Goal: Information Seeking & Learning: Learn about a topic

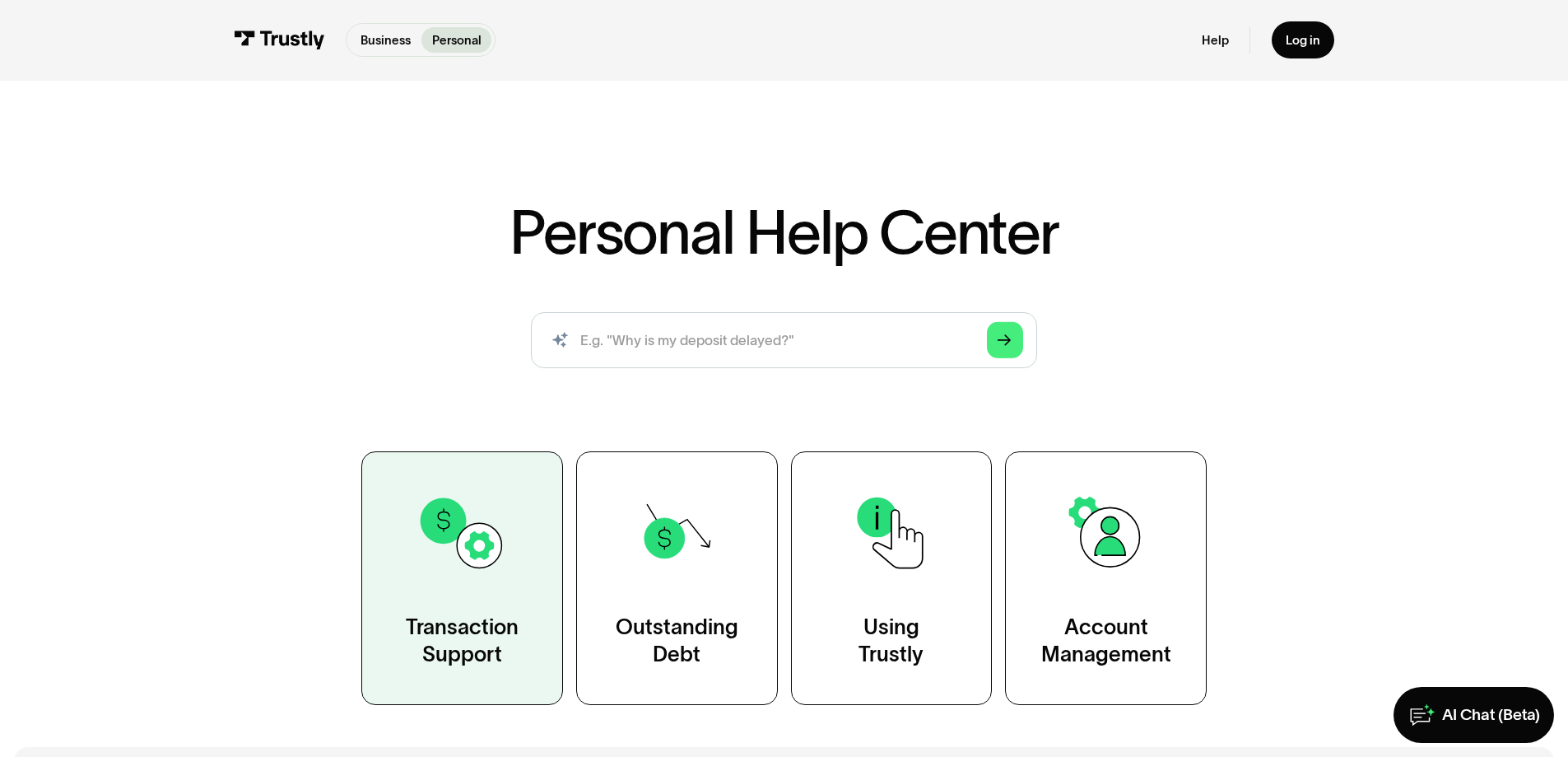
click at [461, 652] on div "Transaction Support" at bounding box center [463, 641] width 113 height 56
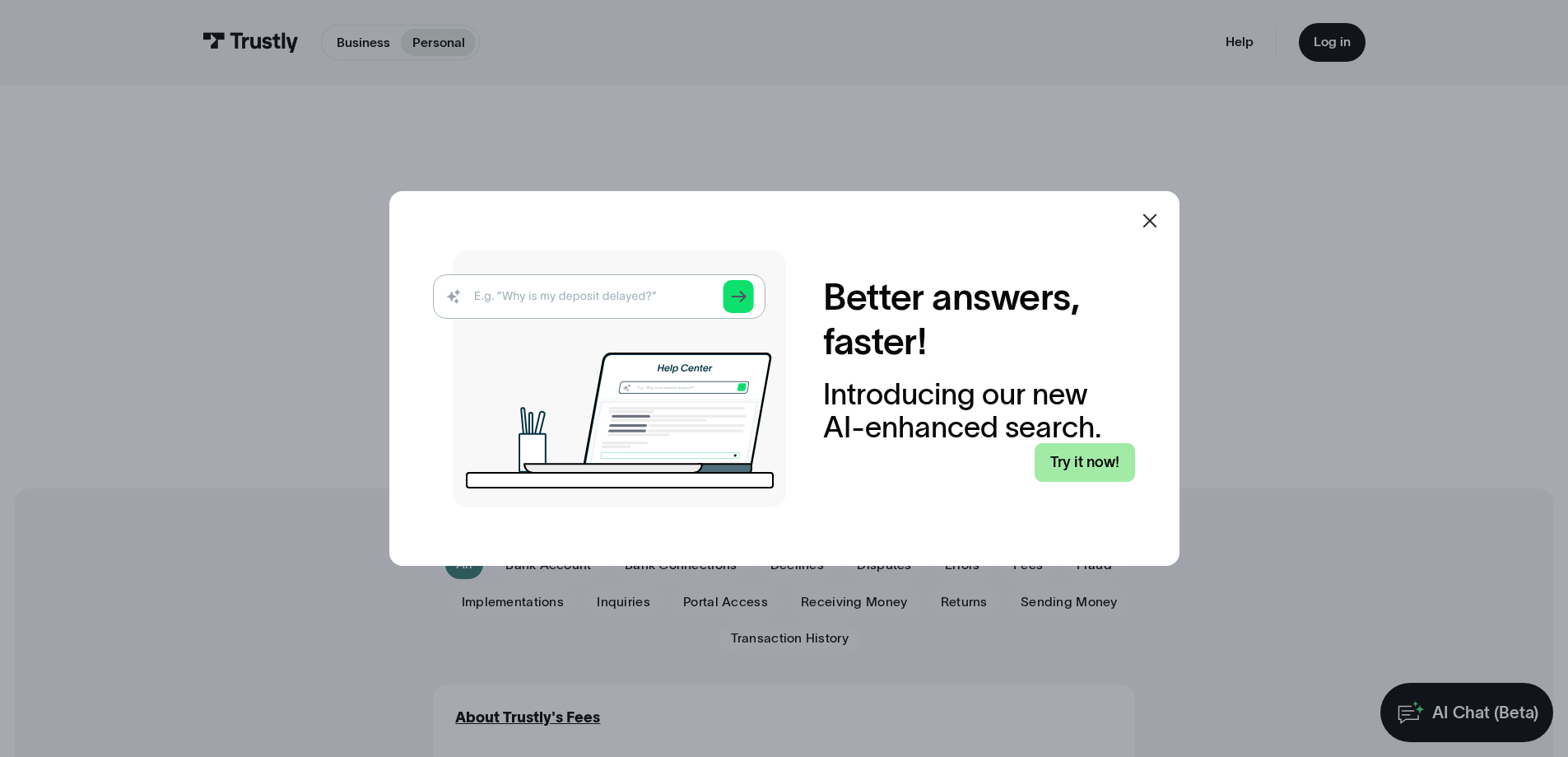
click at [1082, 463] on link "Try it now!" at bounding box center [1084, 462] width 101 height 38
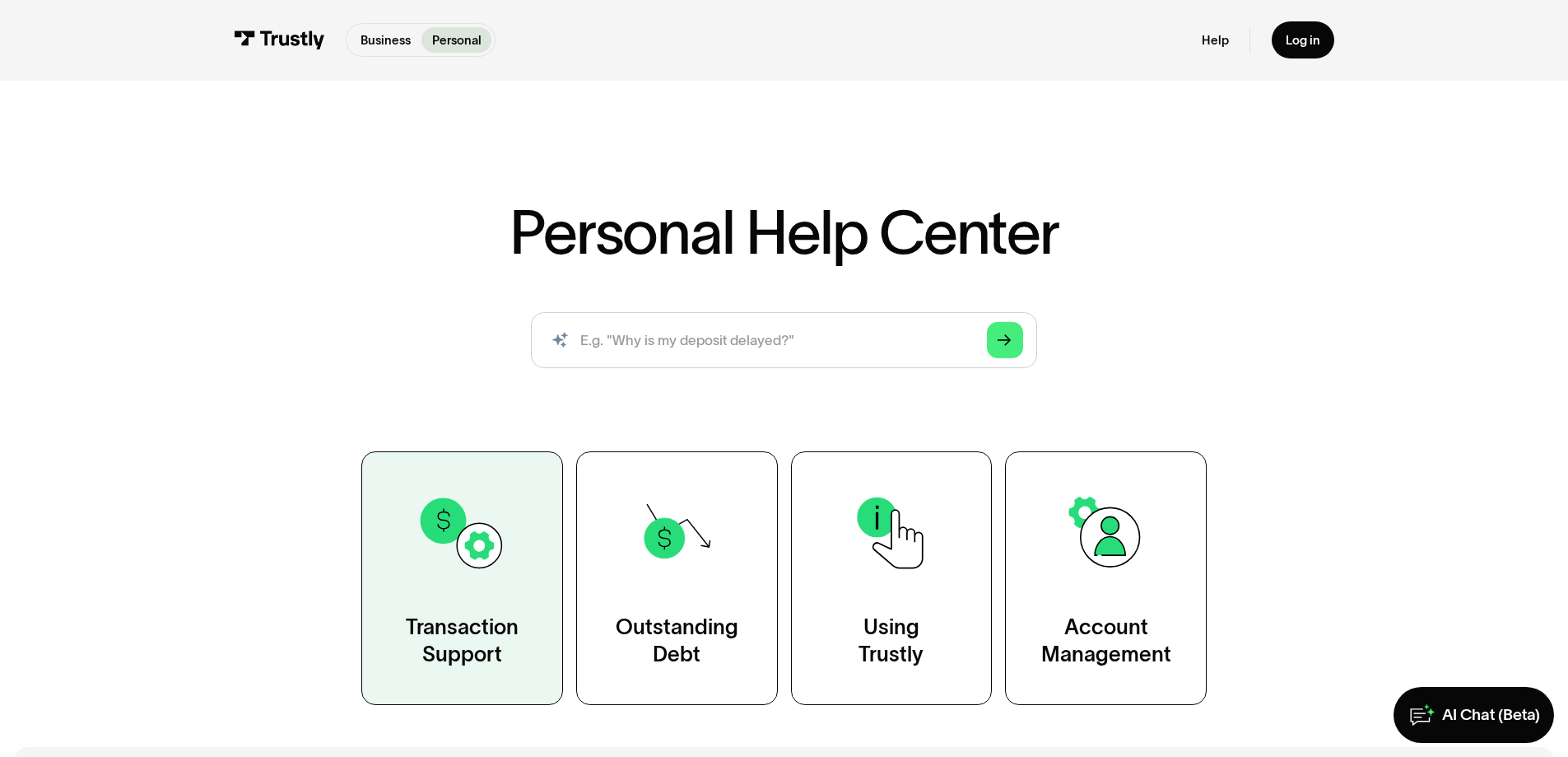
click at [471, 564] on img at bounding box center [462, 533] width 91 height 91
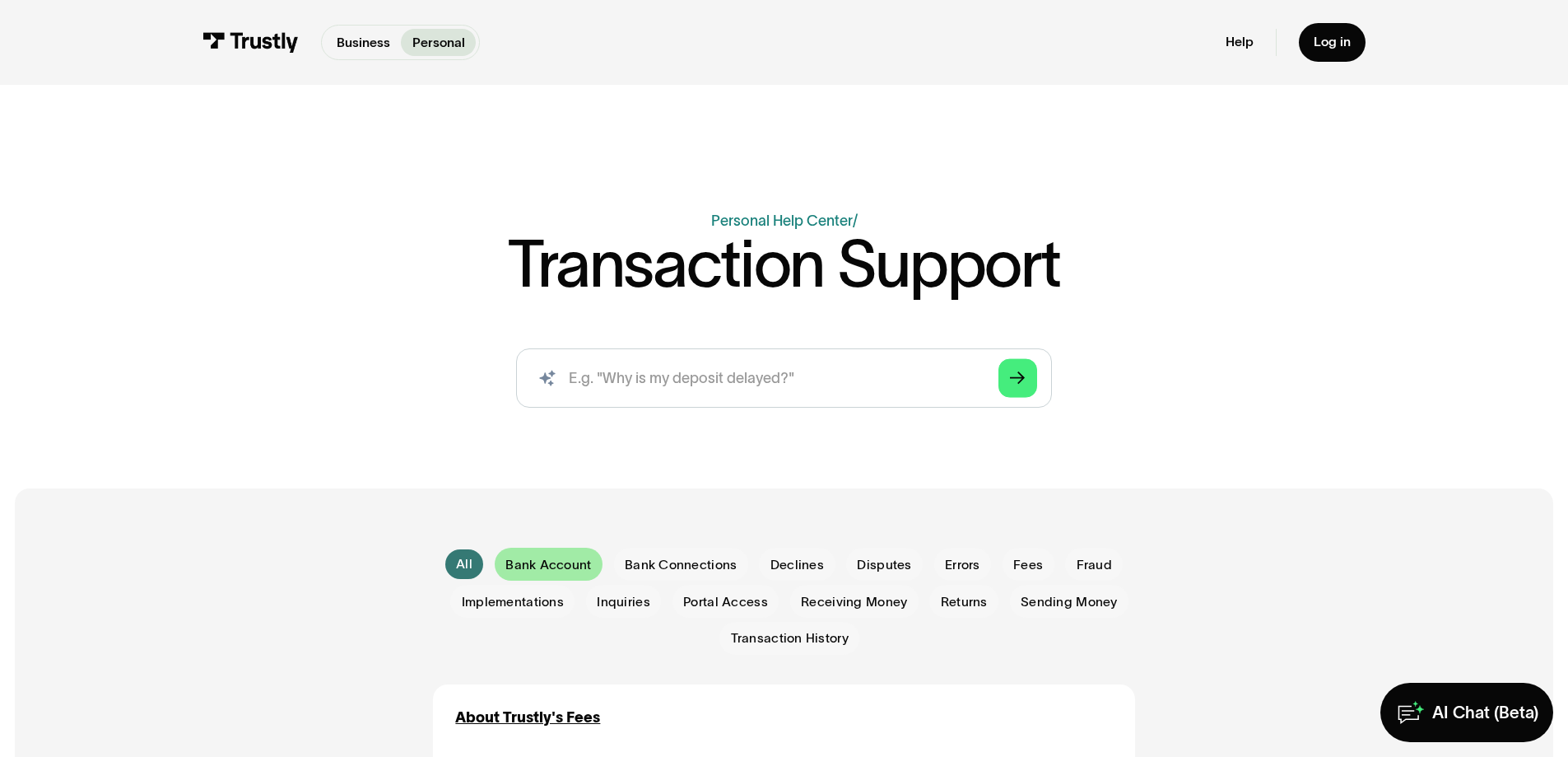
click at [553, 565] on span "Bank Account" at bounding box center [548, 564] width 85 height 18
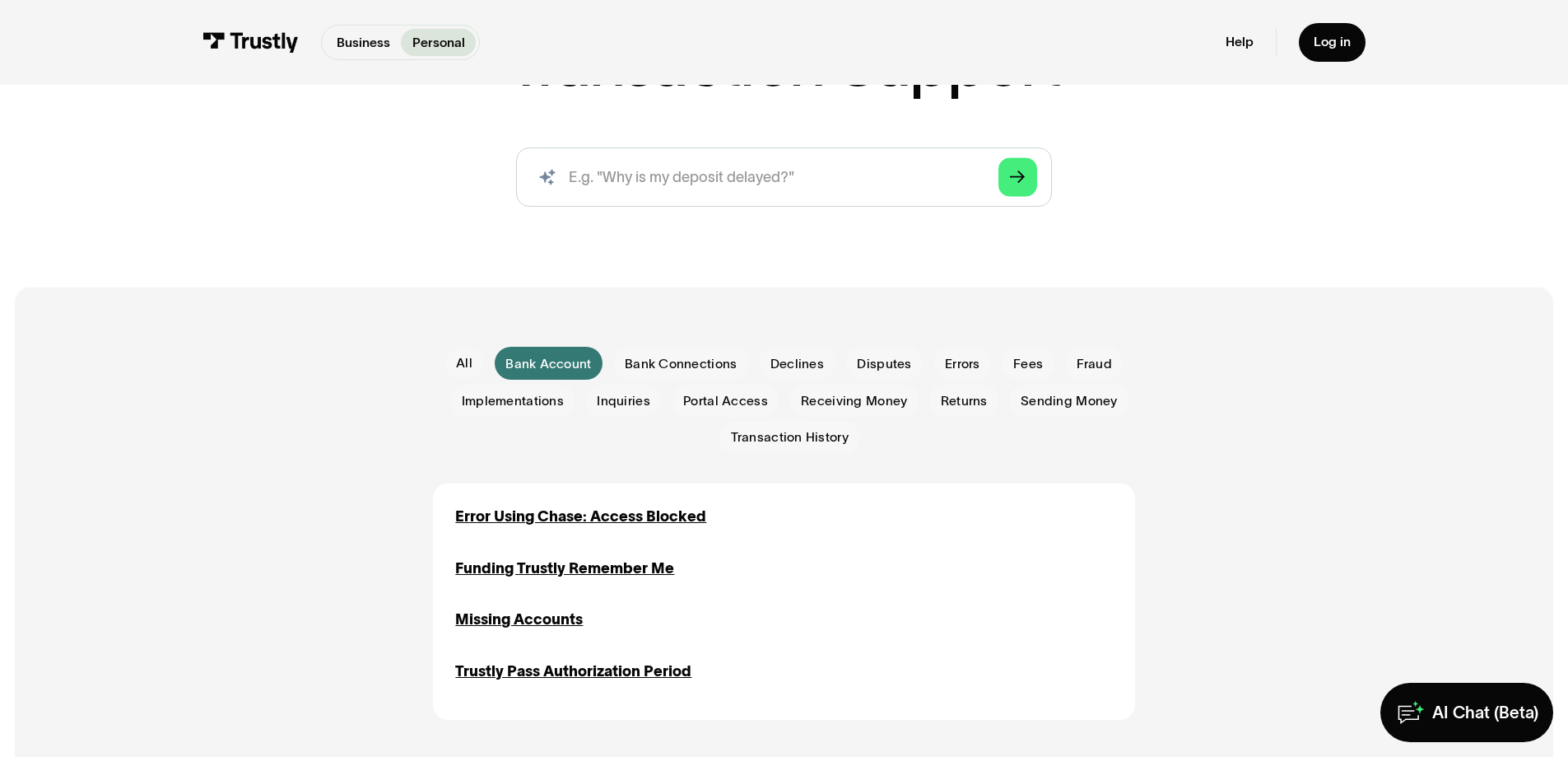
scroll to position [247, 0]
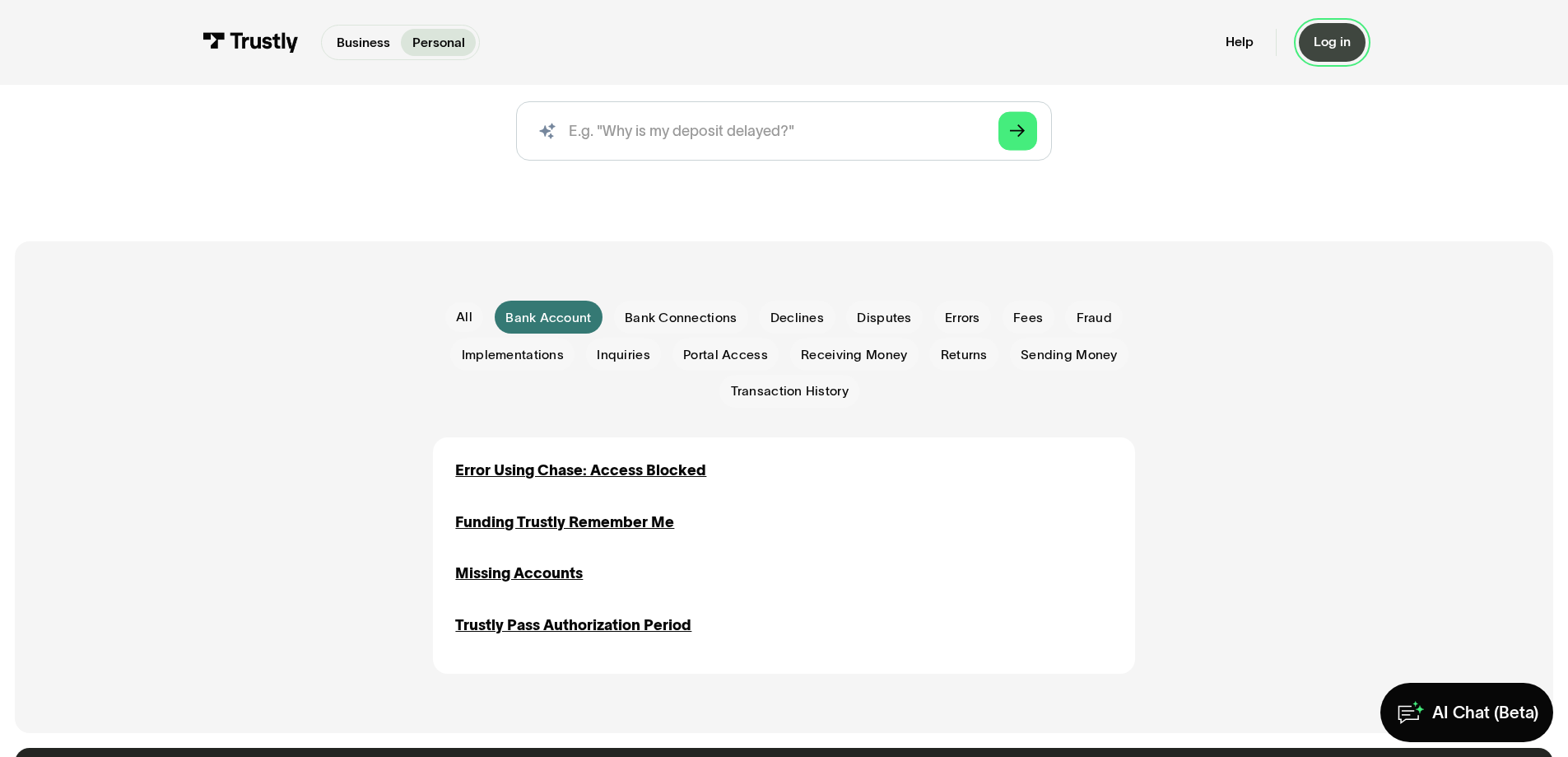
click at [1328, 34] on div "Log in" at bounding box center [1331, 41] width 37 height 16
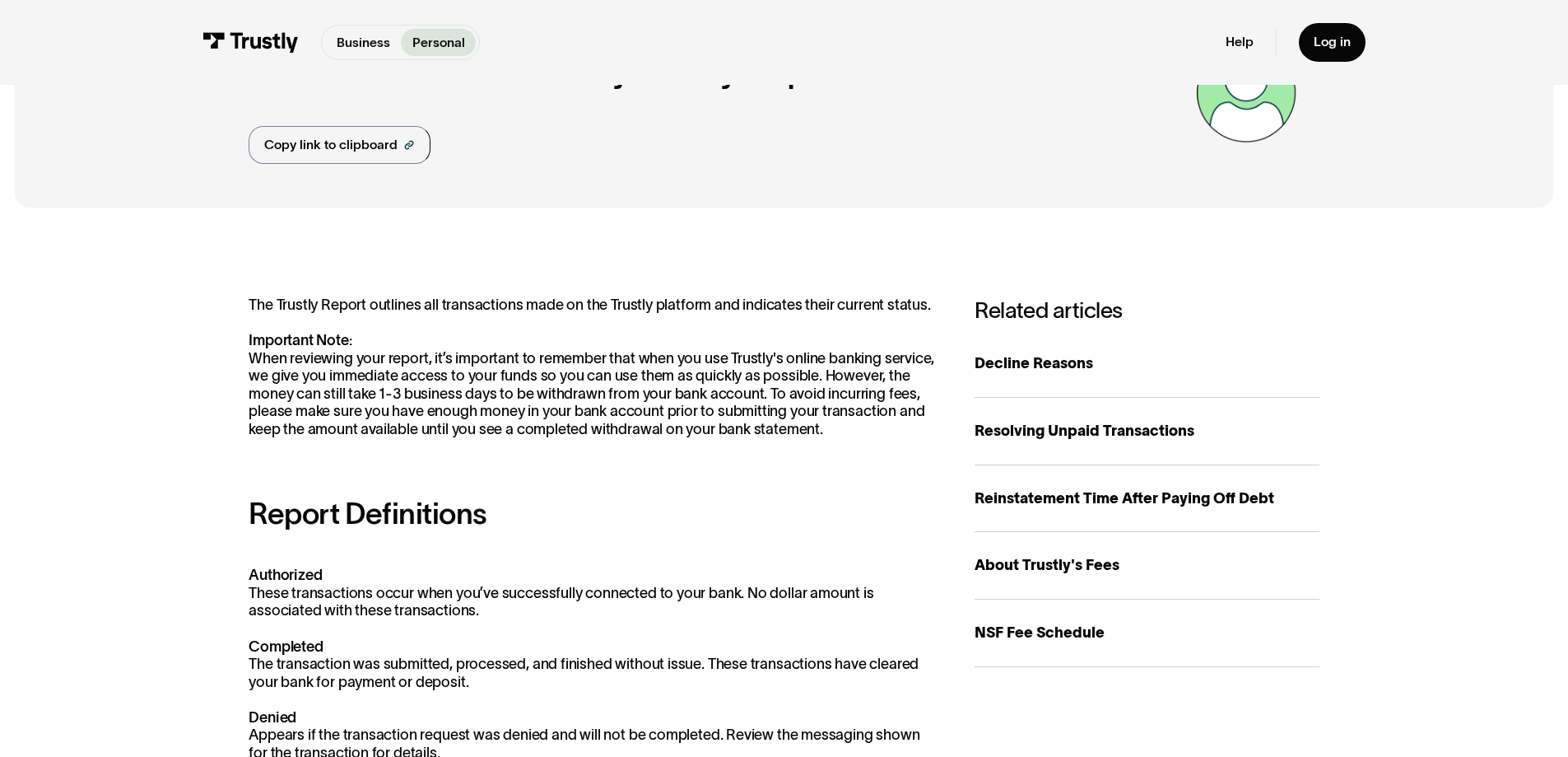
scroll to position [165, 0]
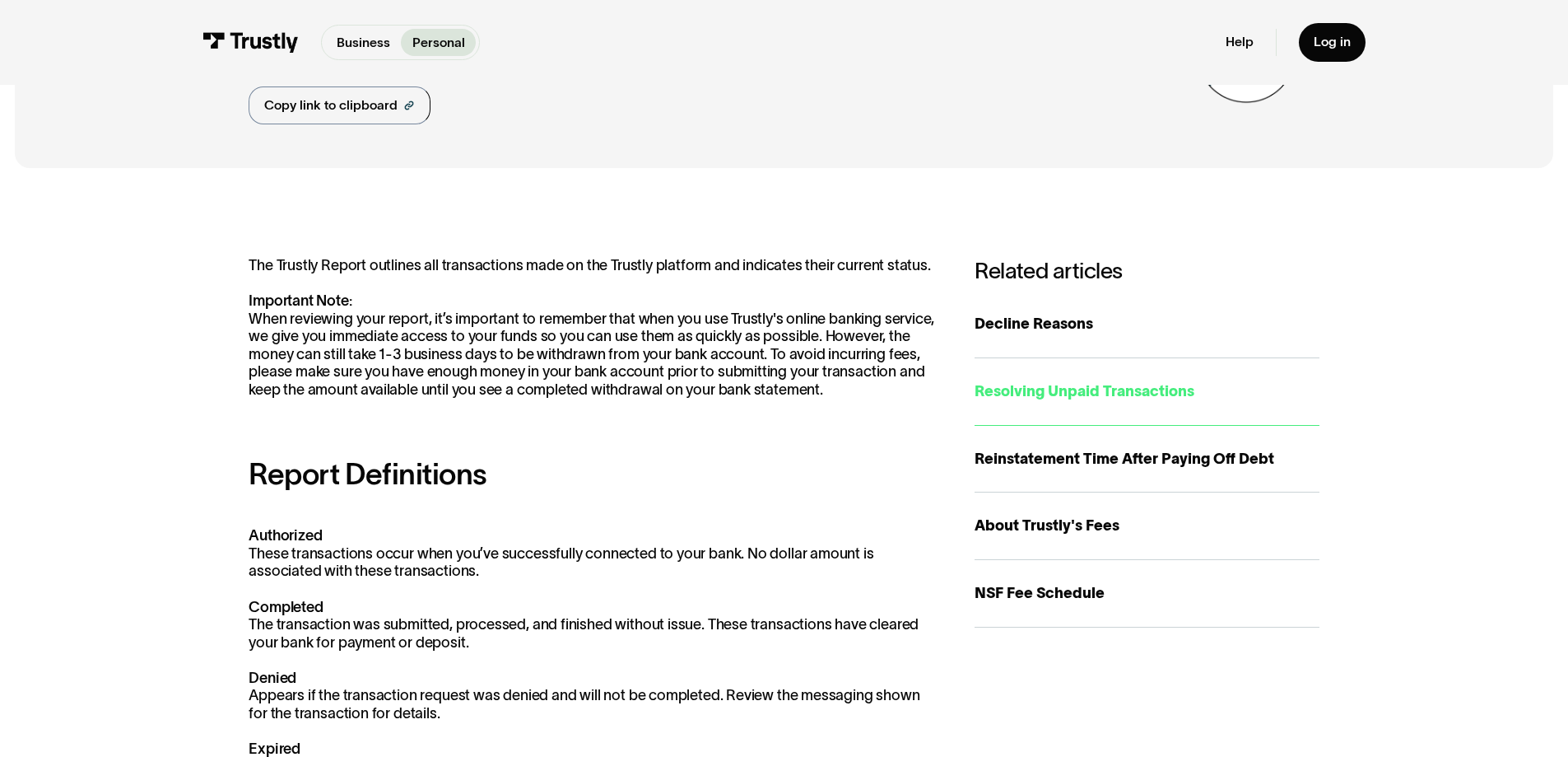
click at [1041, 394] on div "Resolving Unpaid Transactions" at bounding box center [1147, 391] width 345 height 22
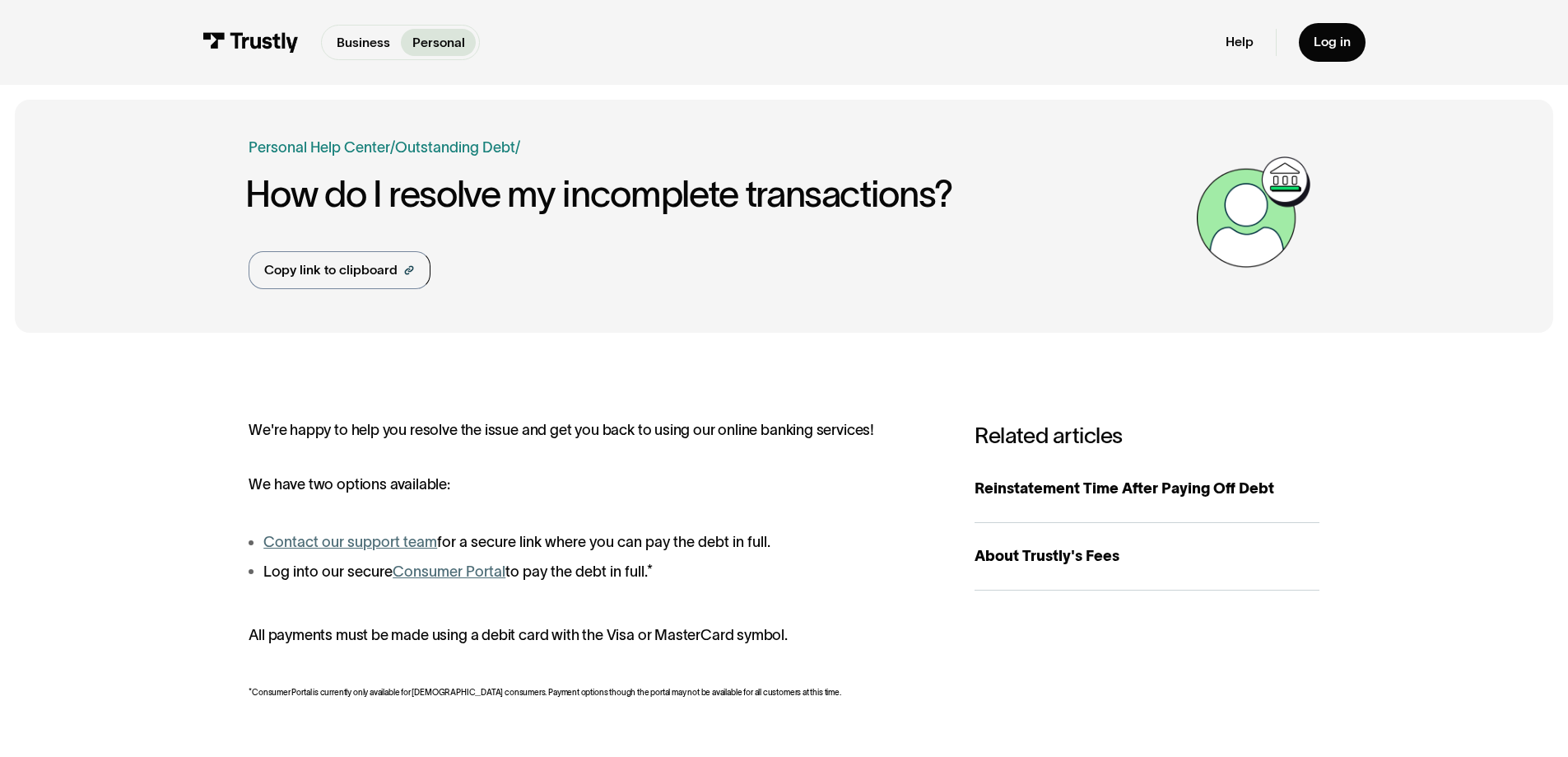
click at [445, 573] on link "Consumer Portal" at bounding box center [449, 571] width 113 height 16
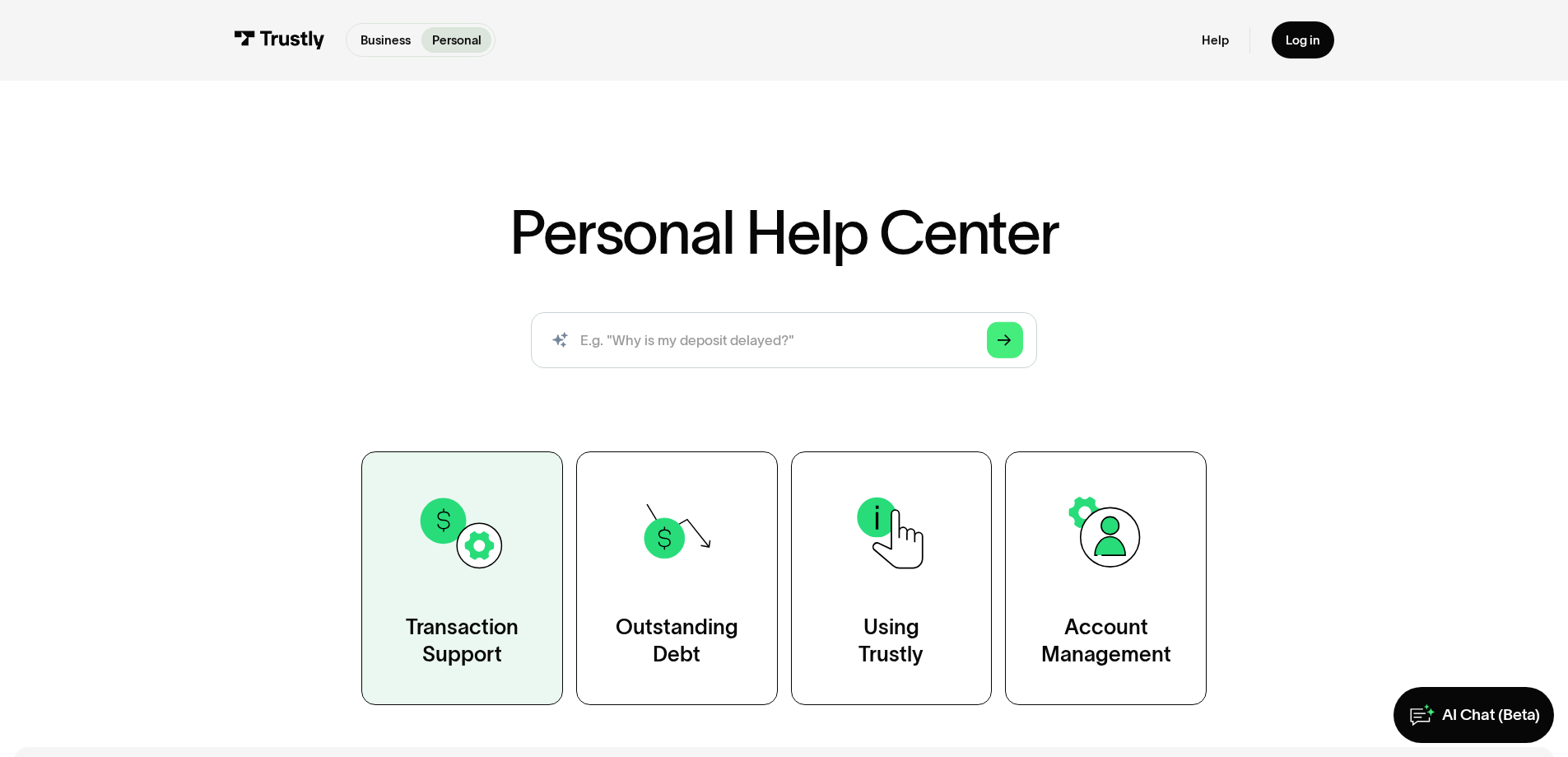
click at [474, 606] on link "Transaction Support" at bounding box center [462, 578] width 201 height 253
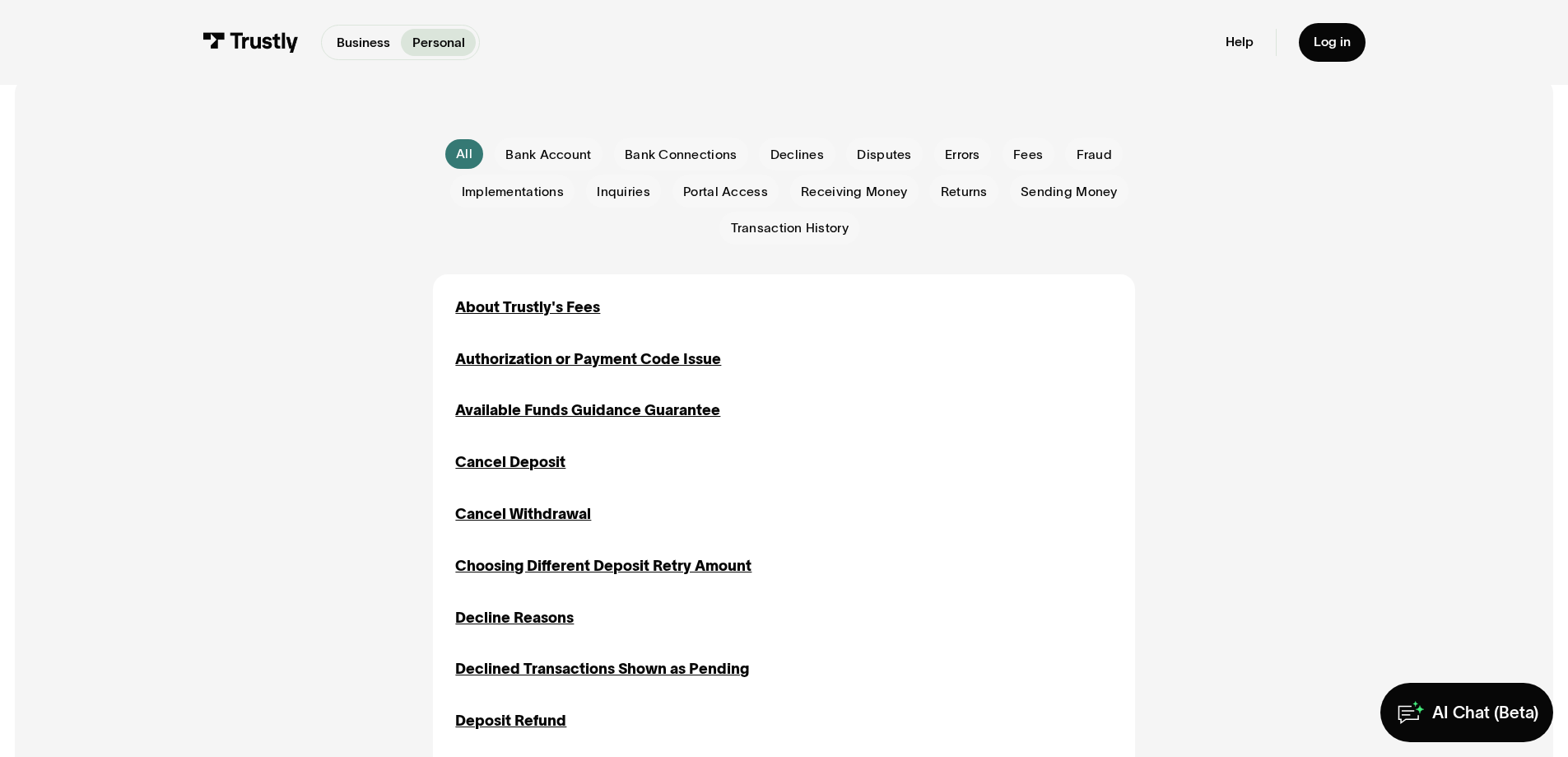
scroll to position [412, 0]
